Goal: Check status: Check status

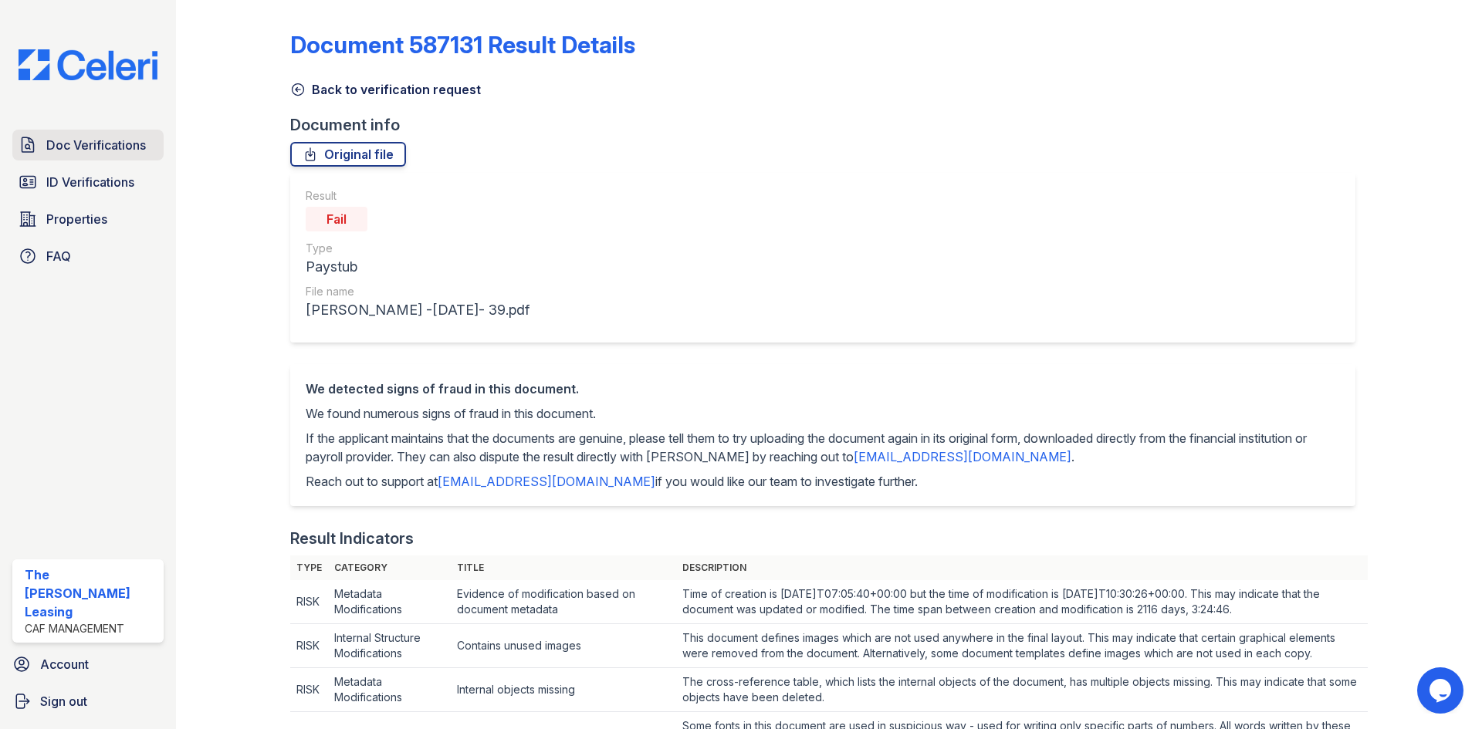
click at [83, 145] on span "Doc Verifications" at bounding box center [96, 145] width 100 height 19
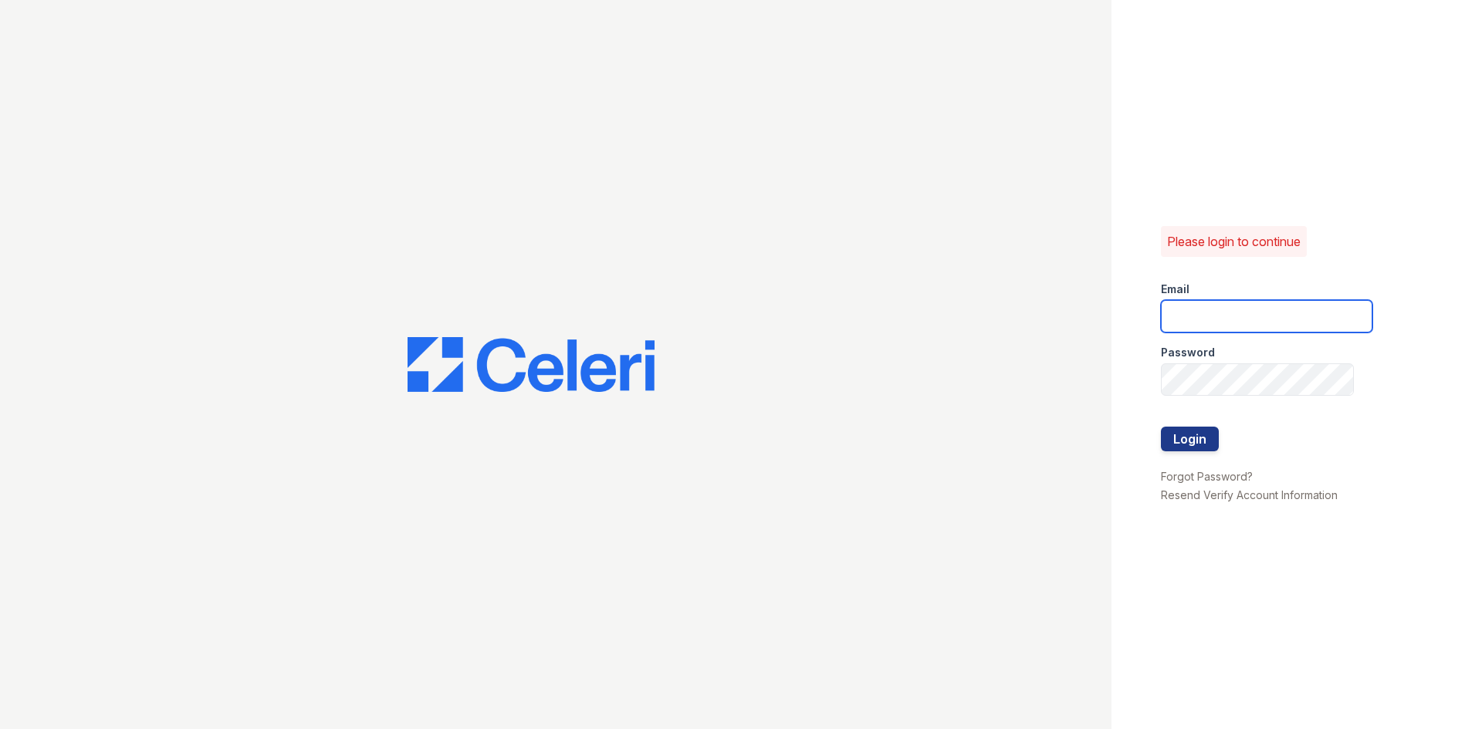
click at [1196, 313] on input "email" at bounding box center [1267, 316] width 212 height 32
type input "crosby1@cafmanagement.com"
click at [1161, 427] on button "Login" at bounding box center [1190, 439] width 58 height 25
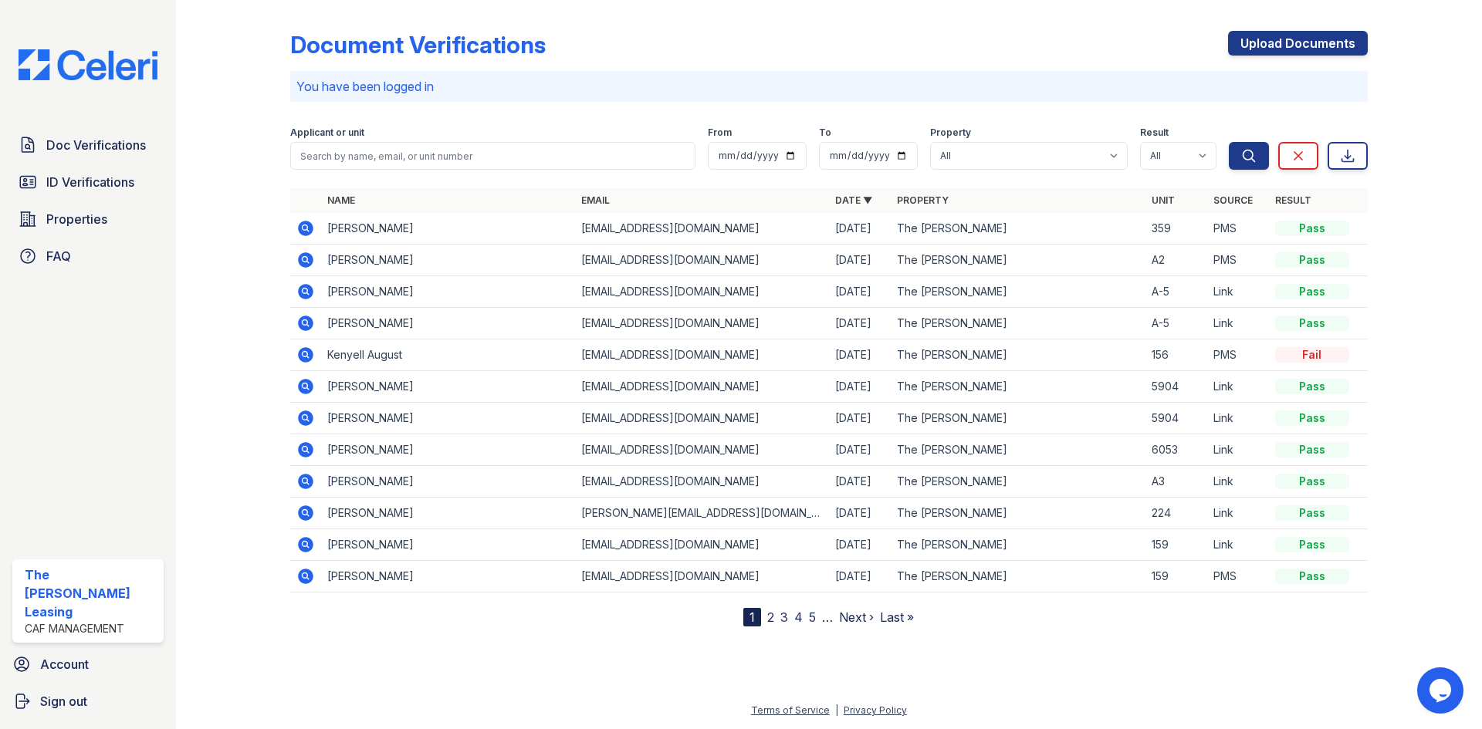
click at [852, 36] on div "Document Verifications Upload Documents" at bounding box center [829, 51] width 1078 height 40
click at [304, 355] on icon at bounding box center [305, 354] width 4 height 4
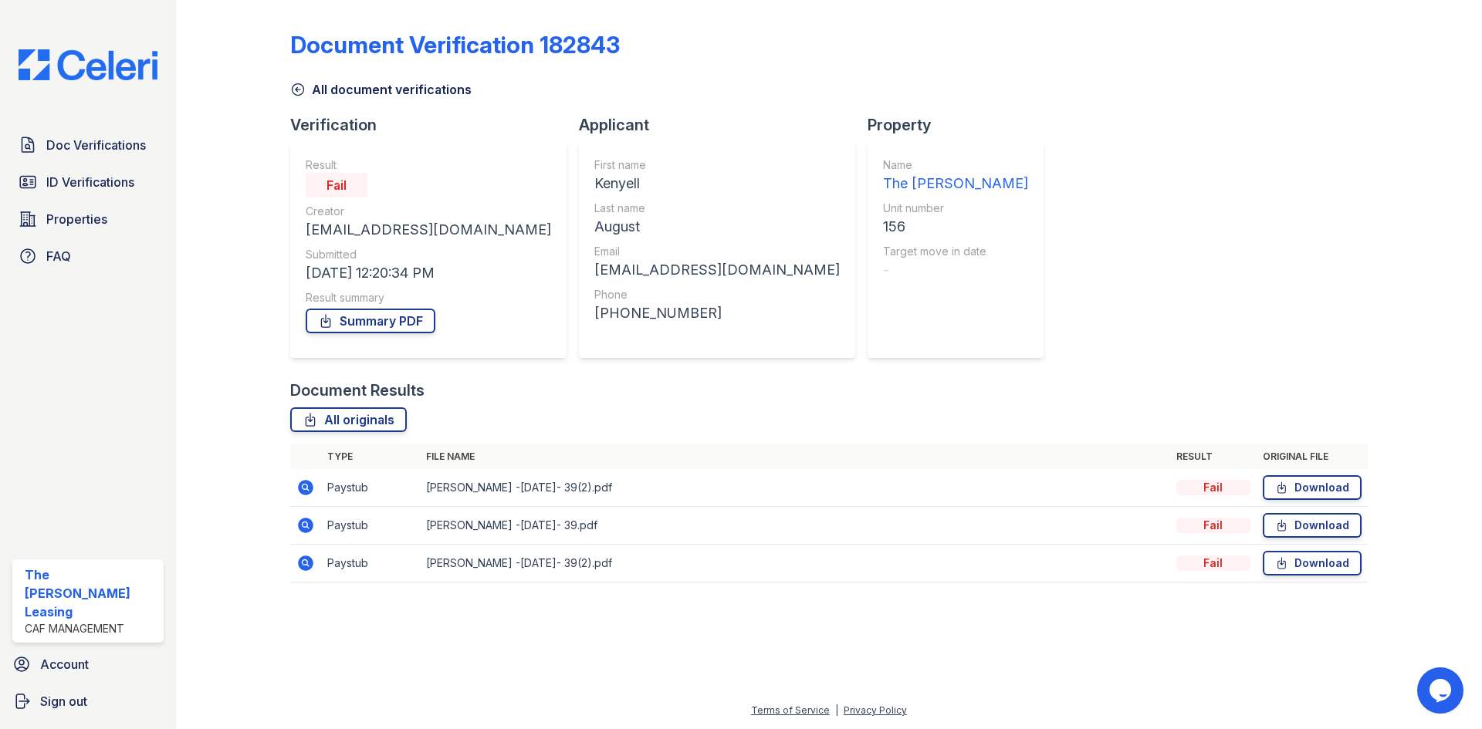
click at [300, 486] on icon at bounding box center [305, 487] width 15 height 15
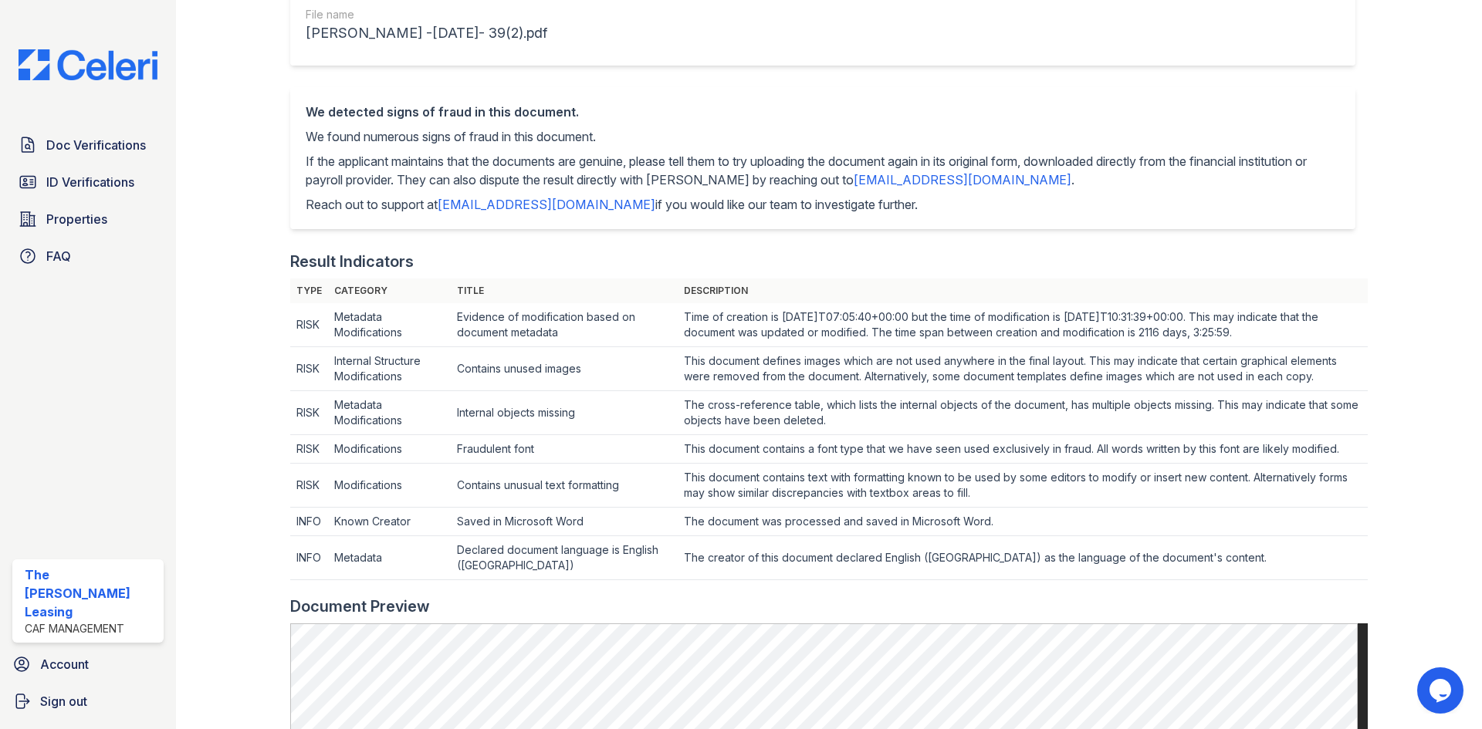
scroll to position [77, 0]
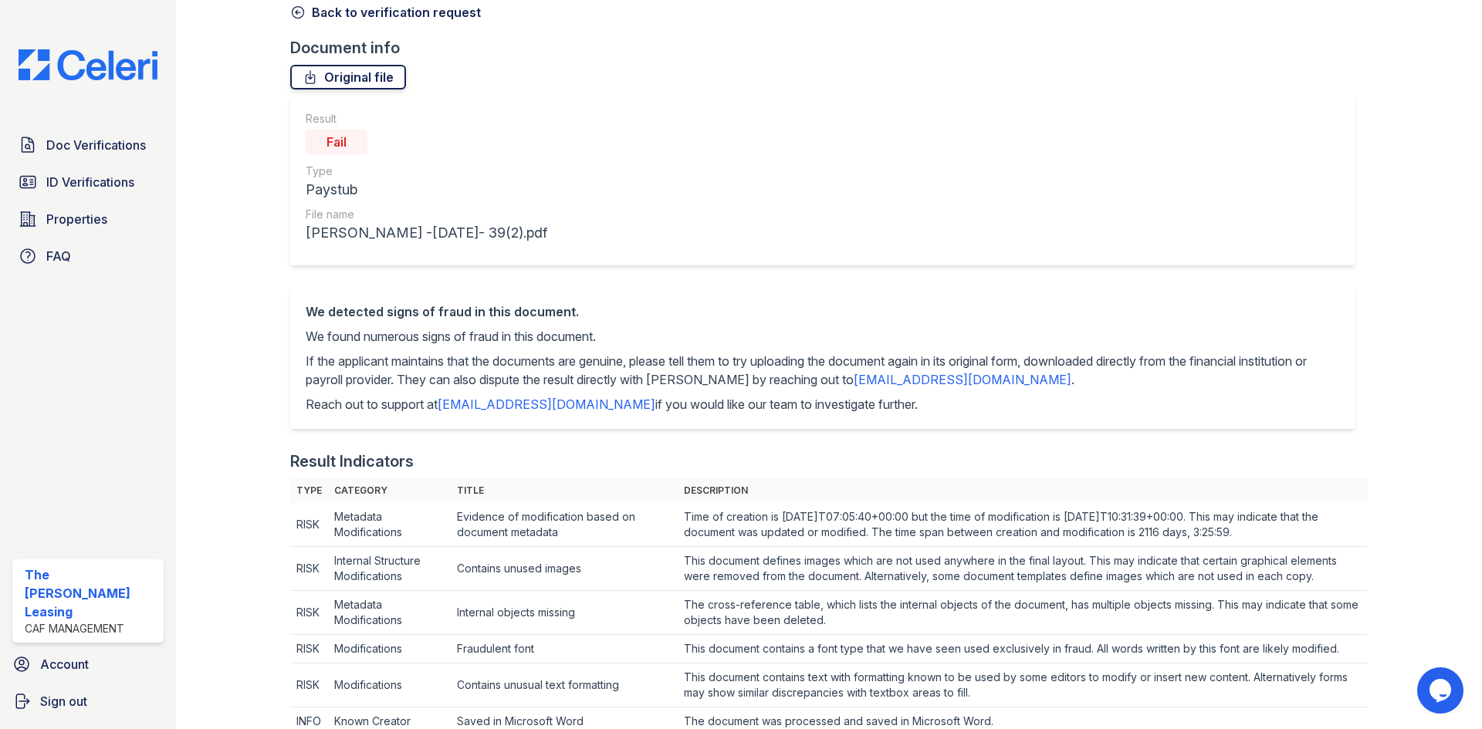
click at [338, 81] on link "Original file" at bounding box center [348, 77] width 116 height 25
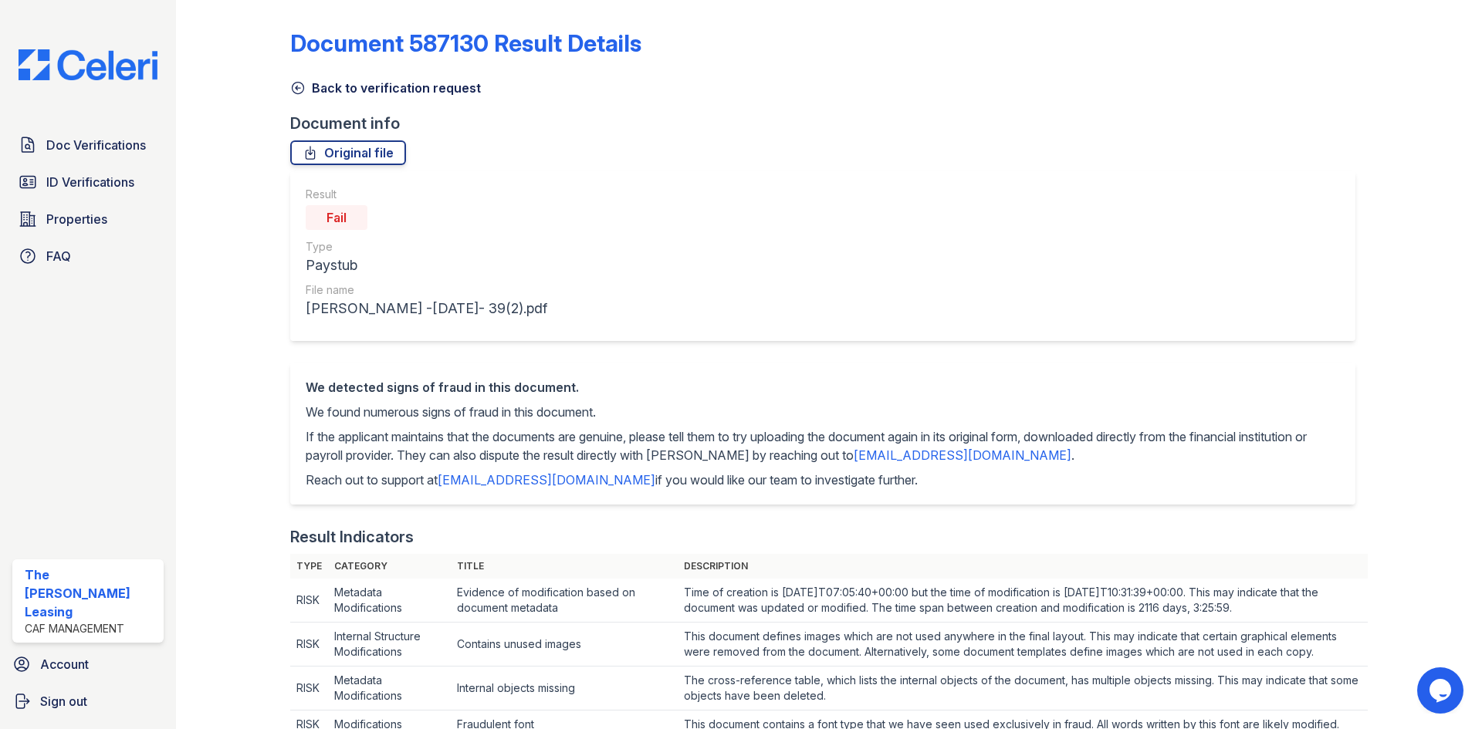
scroll to position [0, 0]
click at [296, 96] on icon at bounding box center [297, 89] width 15 height 15
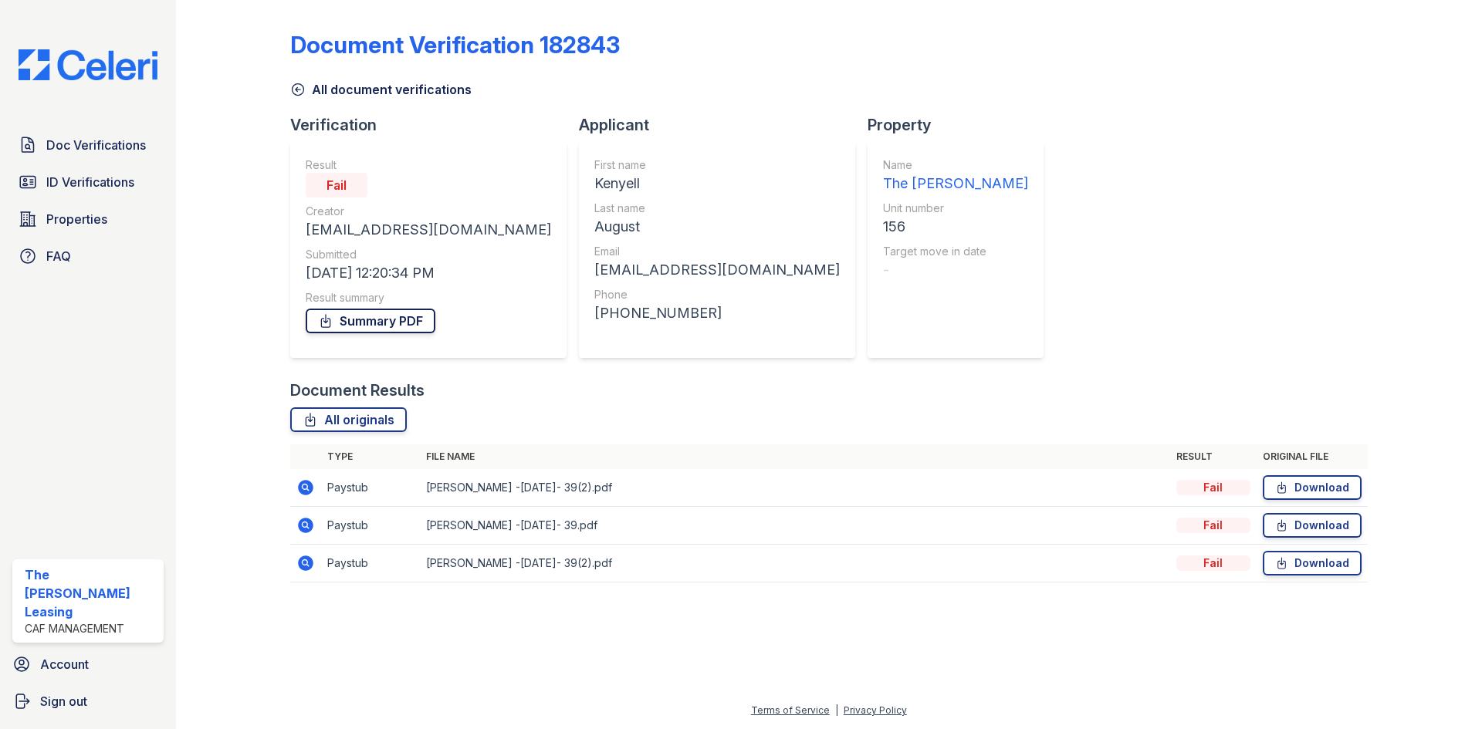
click at [384, 323] on link "Summary PDF" at bounding box center [371, 321] width 130 height 25
